Goal: Information Seeking & Learning: Learn about a topic

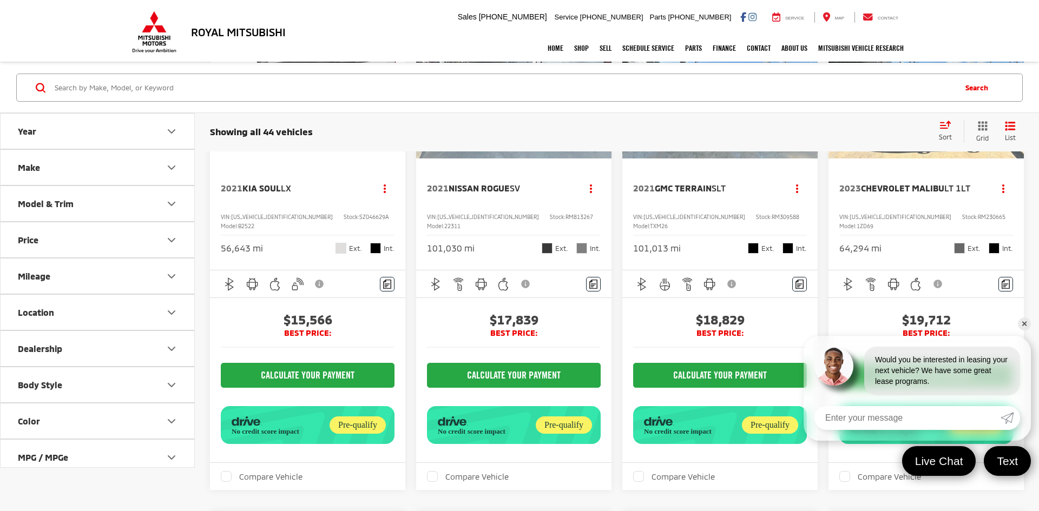
click at [353, 94] on input "Search by Make, Model, or Keyword" at bounding box center [504, 88] width 901 height 26
click at [423, 81] on input "volks" at bounding box center [504, 88] width 901 height 26
type input "v"
click at [627, 86] on input "wagon" at bounding box center [504, 88] width 901 height 26
type input "w"
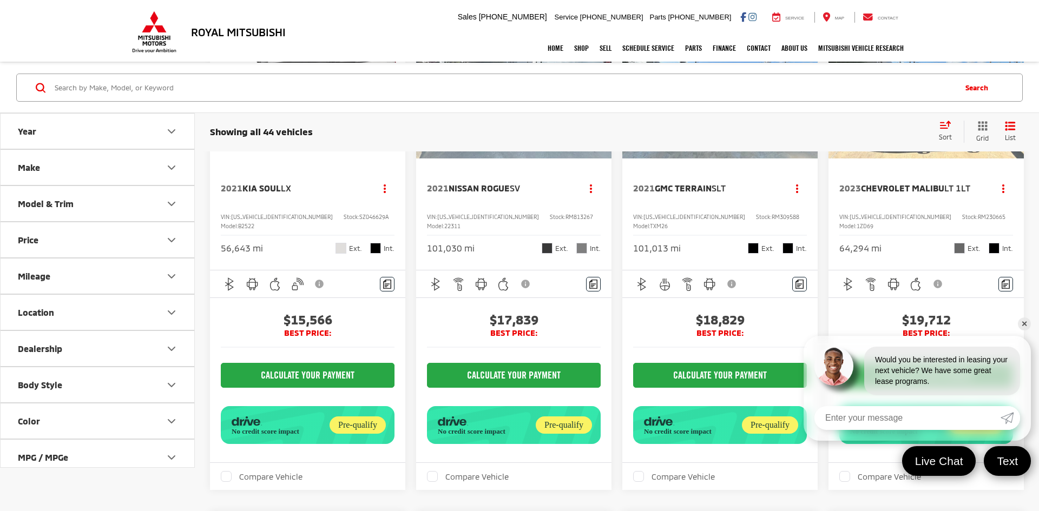
click at [357, 89] on input "Search by Make, Model, or Keyword" at bounding box center [504, 88] width 901 height 26
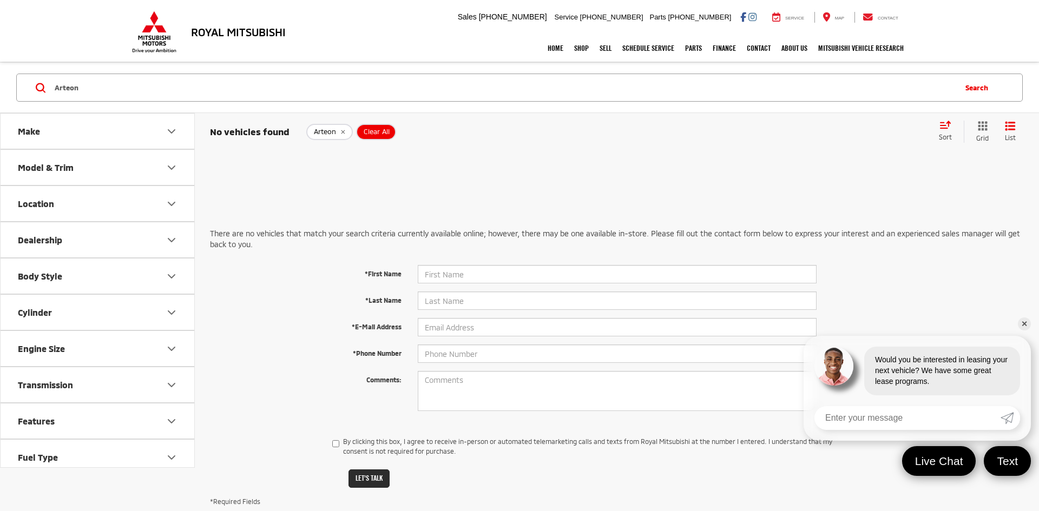
click at [485, 89] on input "Arteon" at bounding box center [504, 88] width 901 height 26
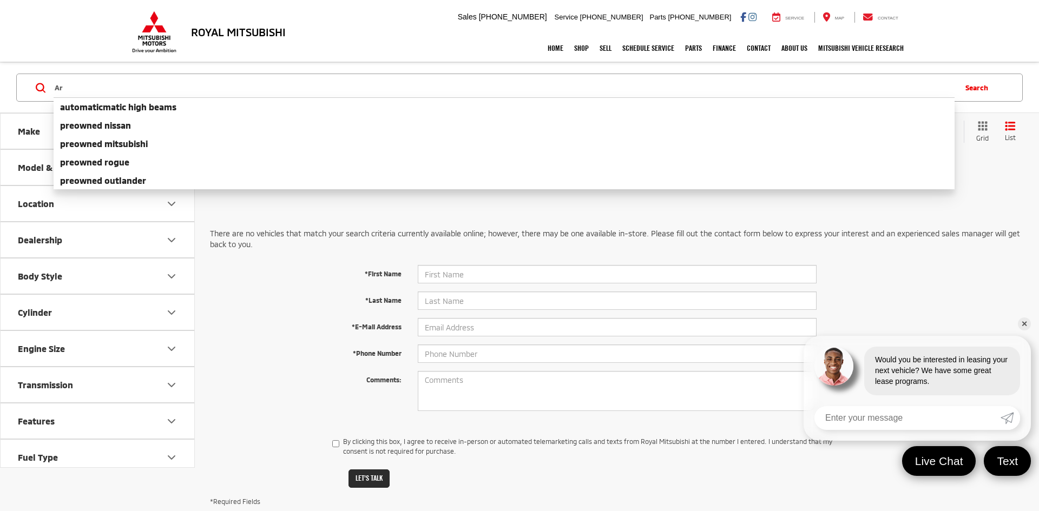
type input "A"
type input "chevy"
